Goal: Task Accomplishment & Management: Use online tool/utility

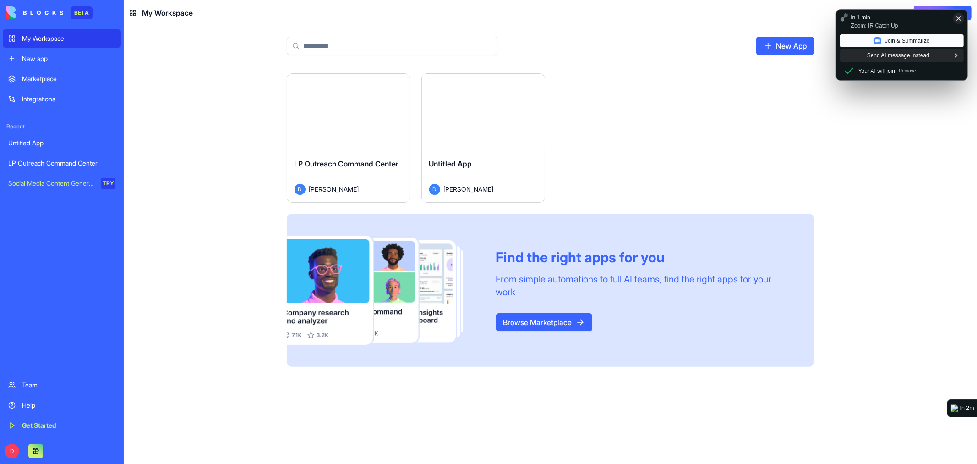
click at [353, 86] on div "Launch" at bounding box center [348, 112] width 123 height 77
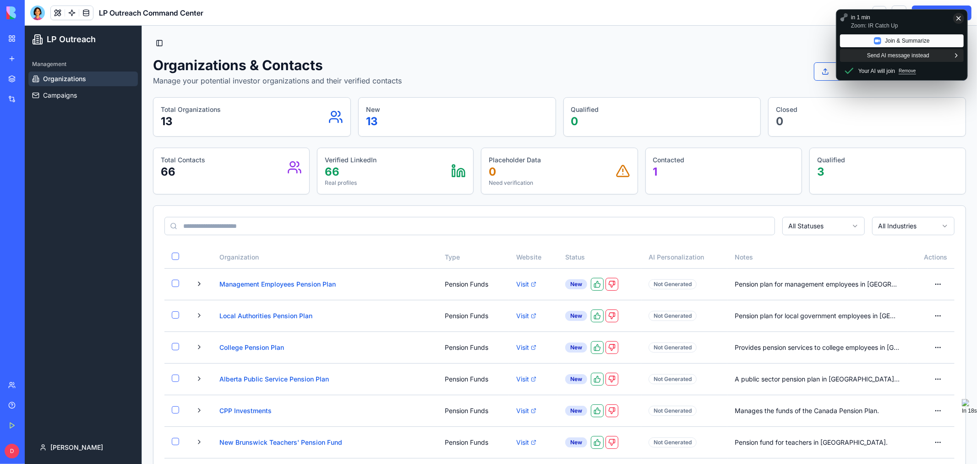
click at [512, 351] on p "Remove" at bounding box center [508, 353] width 5 height 5
click at [911, 321] on p "Join now" at bounding box center [911, 321] width 0 height 0
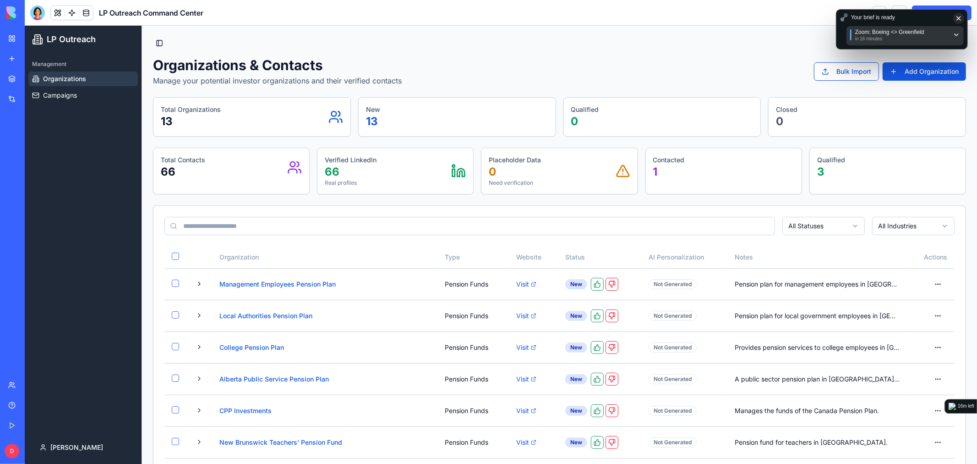
drag, startPoint x: 393, startPoint y: 177, endPoint x: 417, endPoint y: 201, distance: 34.0
